Goal: Transaction & Acquisition: Book appointment/travel/reservation

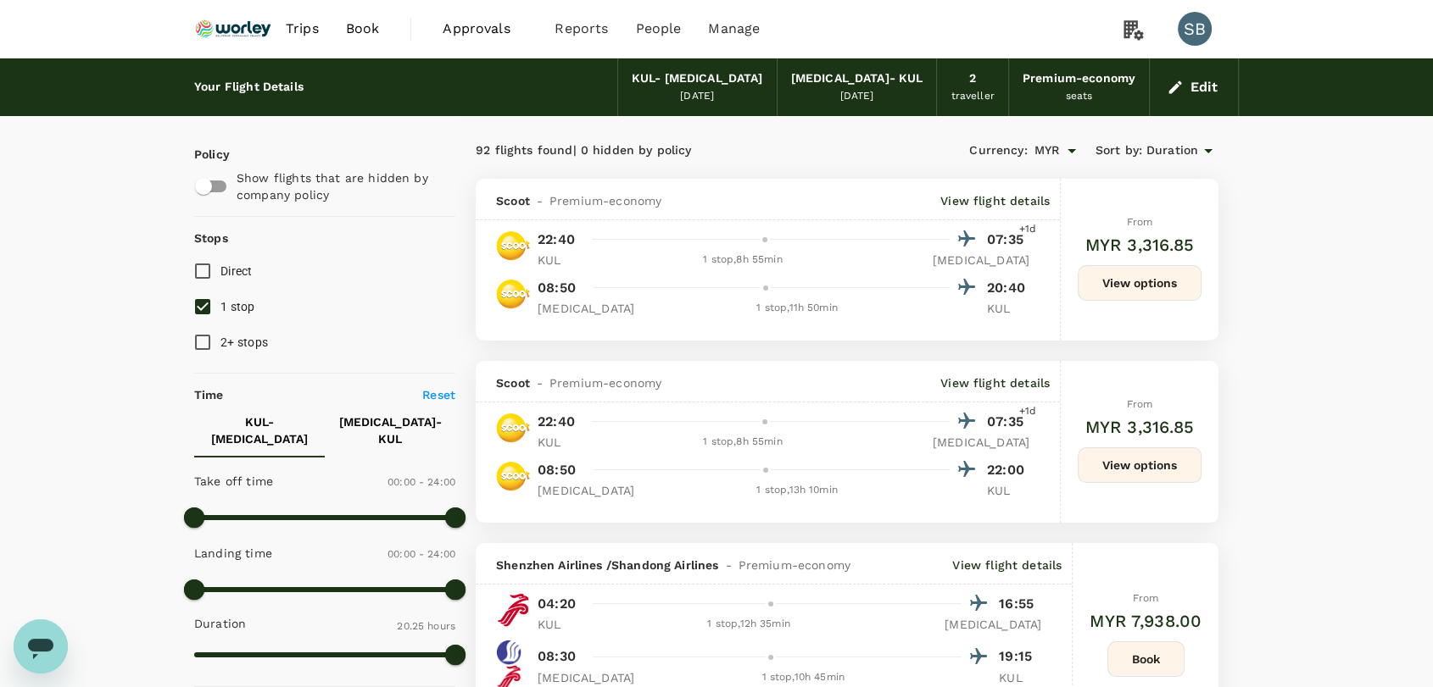
click at [223, 29] on img at bounding box center [233, 28] width 78 height 37
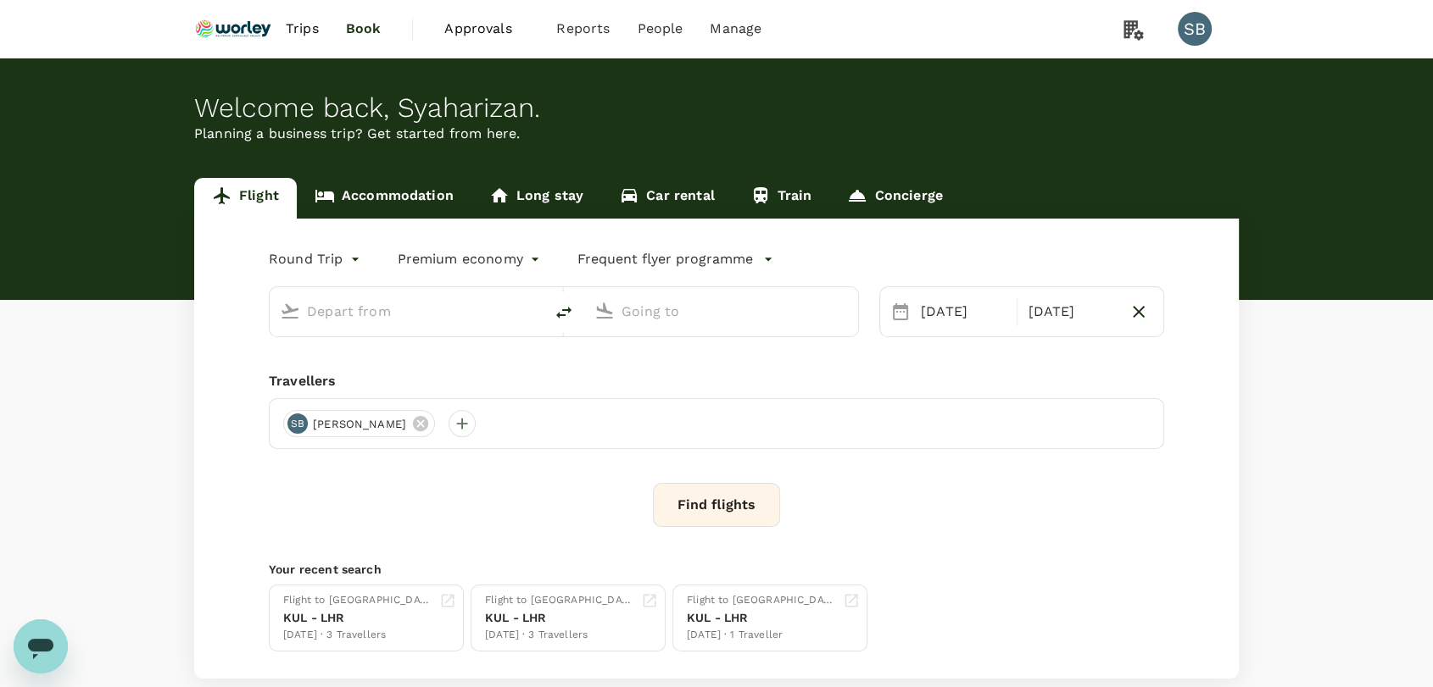
type input "Kuala Lumpur Intl ([GEOGRAPHIC_DATA])"
type input "Qingdao Liuting Intl ([MEDICAL_DATA])"
type input "Kuala Lumpur Intl ([GEOGRAPHIC_DATA])"
type input "Qingdao Liuting Intl ([MEDICAL_DATA])"
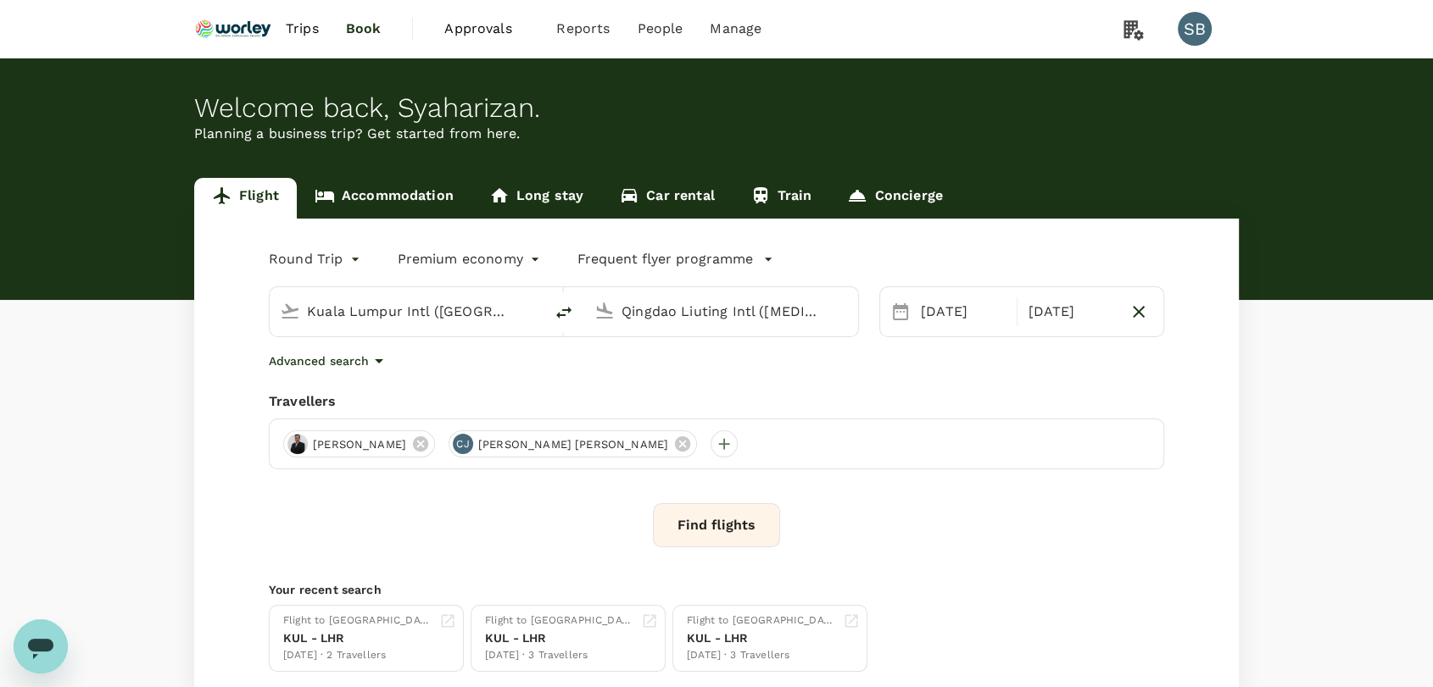
click at [305, 29] on span "Trips" at bounding box center [302, 29] width 33 height 20
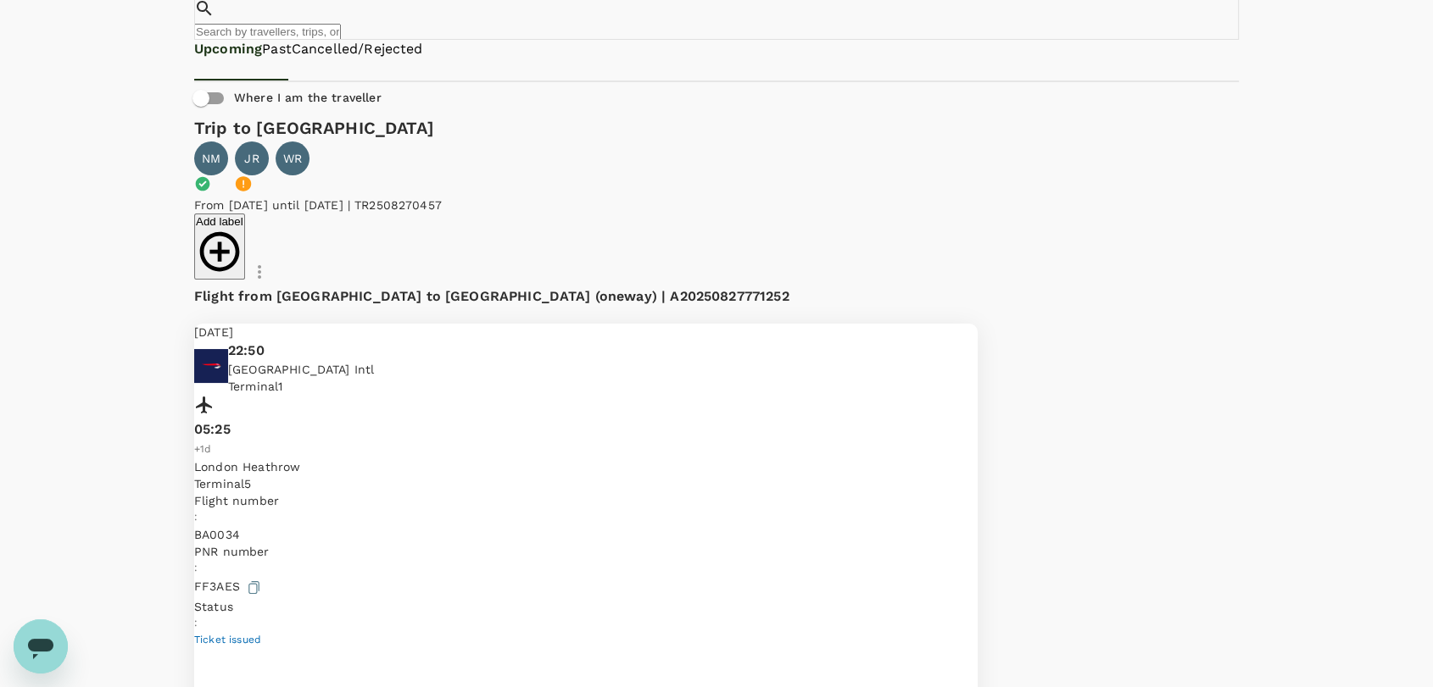
scroll to position [282, 0]
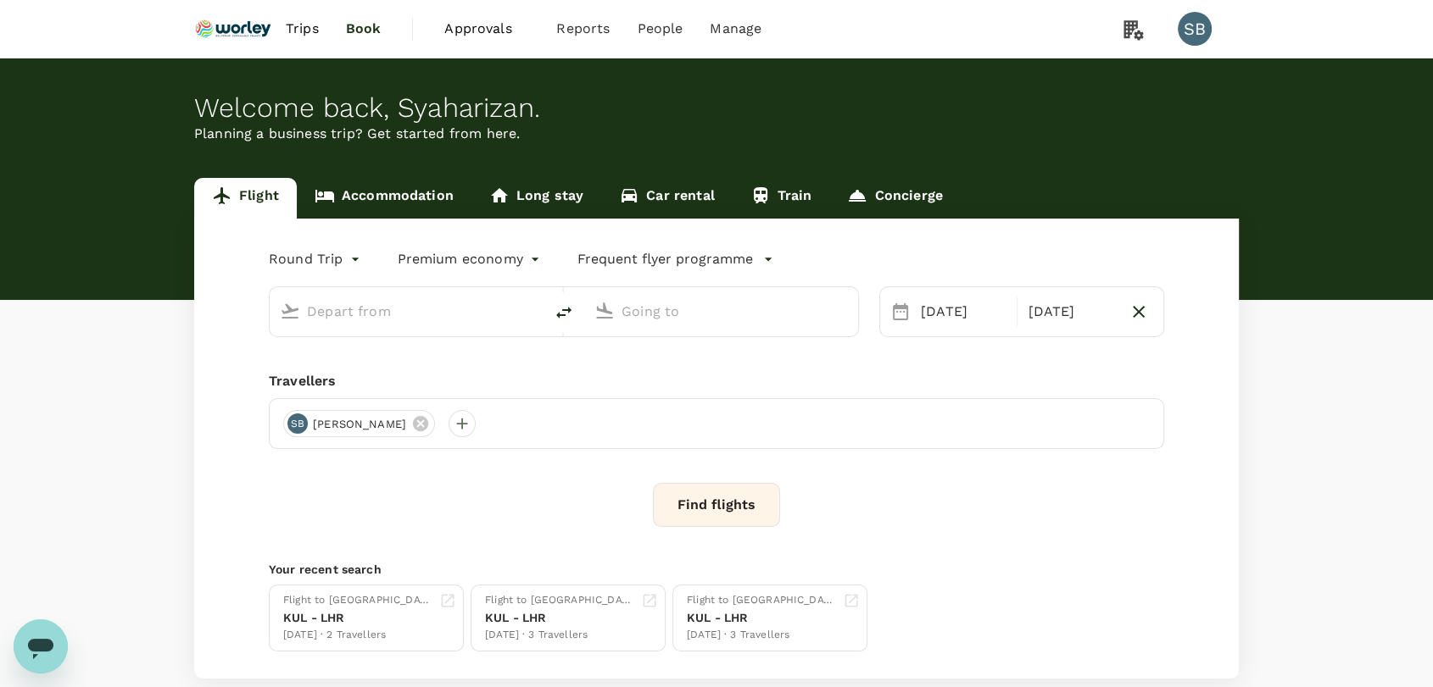
type input "Kuala Lumpur Intl ([GEOGRAPHIC_DATA])"
type input "Qingdao Liuting Intl ([MEDICAL_DATA])"
click at [213, 32] on img at bounding box center [233, 28] width 78 height 37
type input "Kuala Lumpur Intl ([GEOGRAPHIC_DATA])"
type input "Qingdao Liuting Intl ([MEDICAL_DATA])"
